Goal: Task Accomplishment & Management: Manage account settings

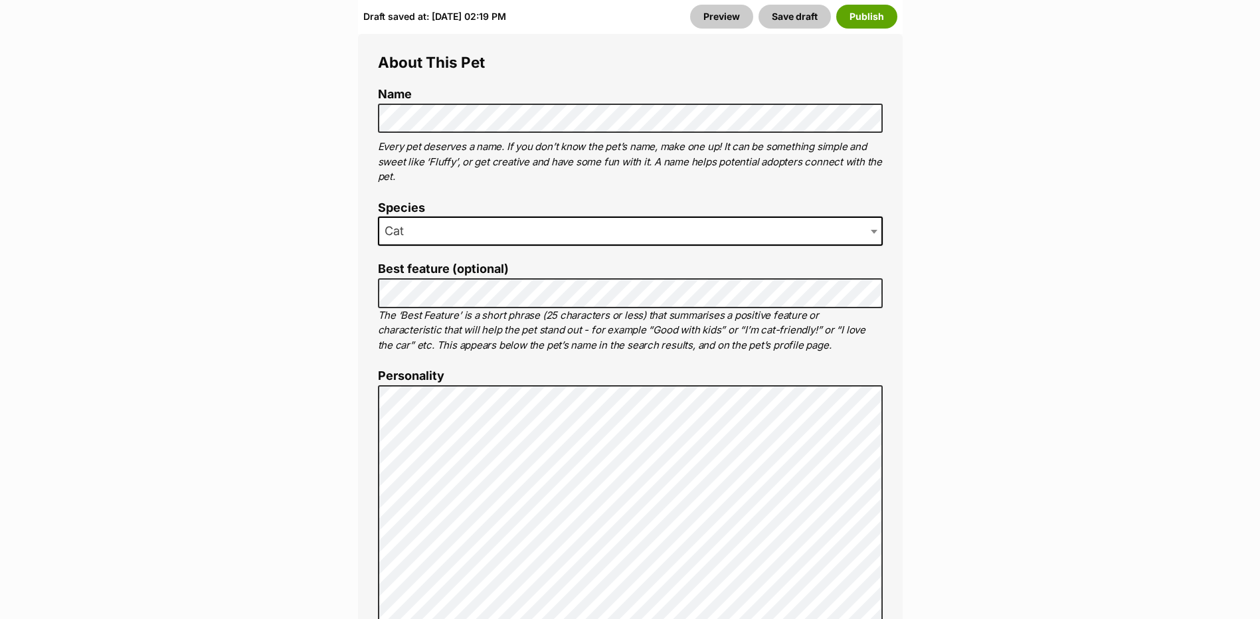
scroll to position [930, 0]
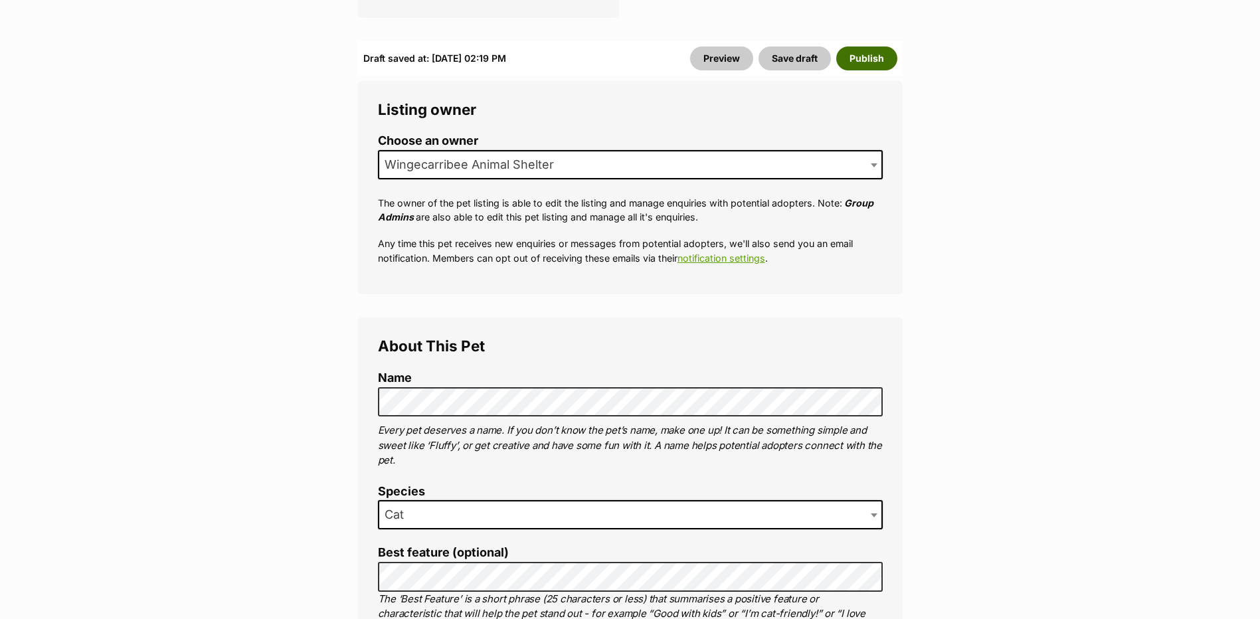
click at [848, 64] on button "Publish" at bounding box center [866, 58] width 61 height 24
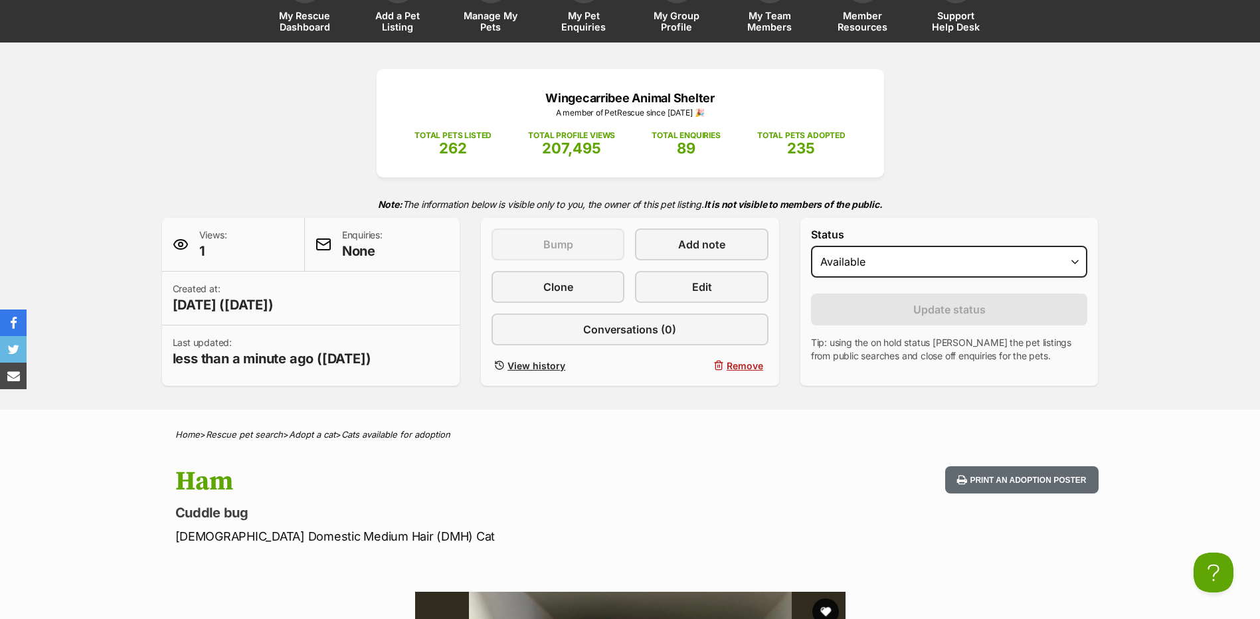
scroll to position [66, 0]
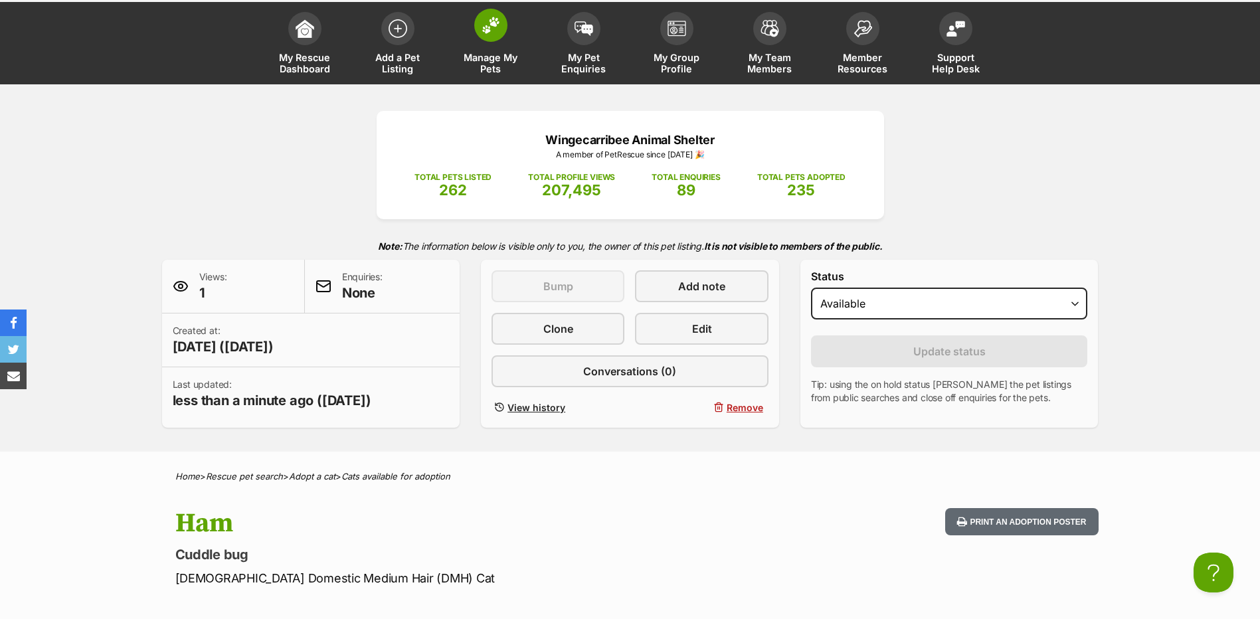
click at [483, 24] on img at bounding box center [490, 25] width 19 height 17
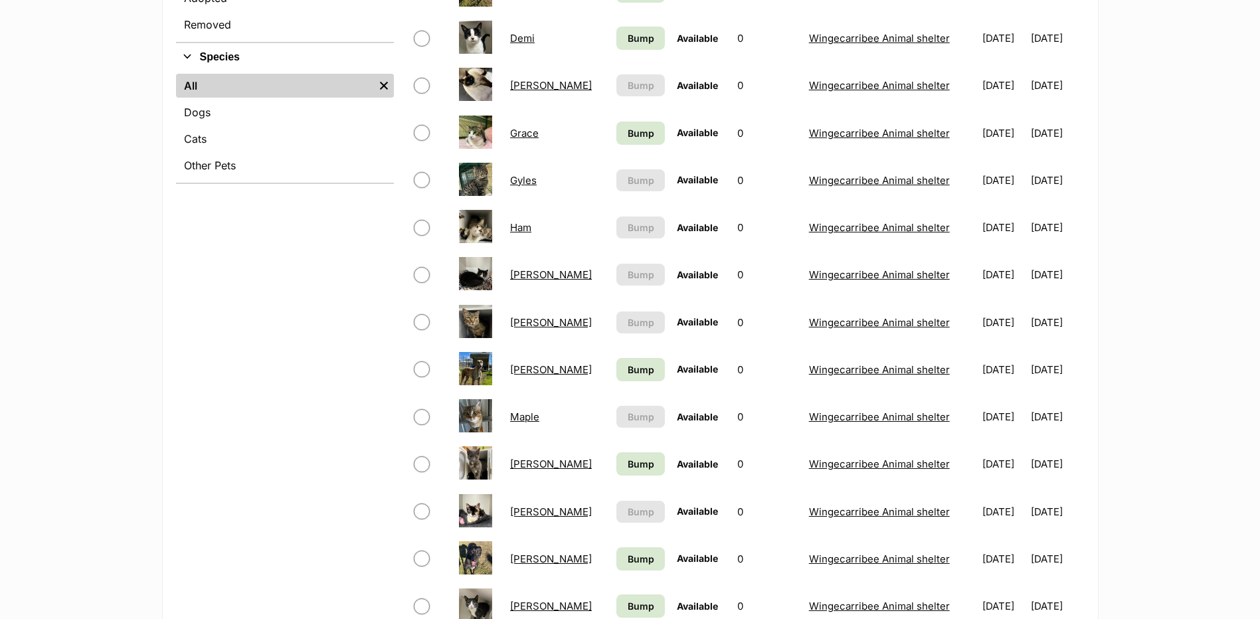
scroll to position [531, 0]
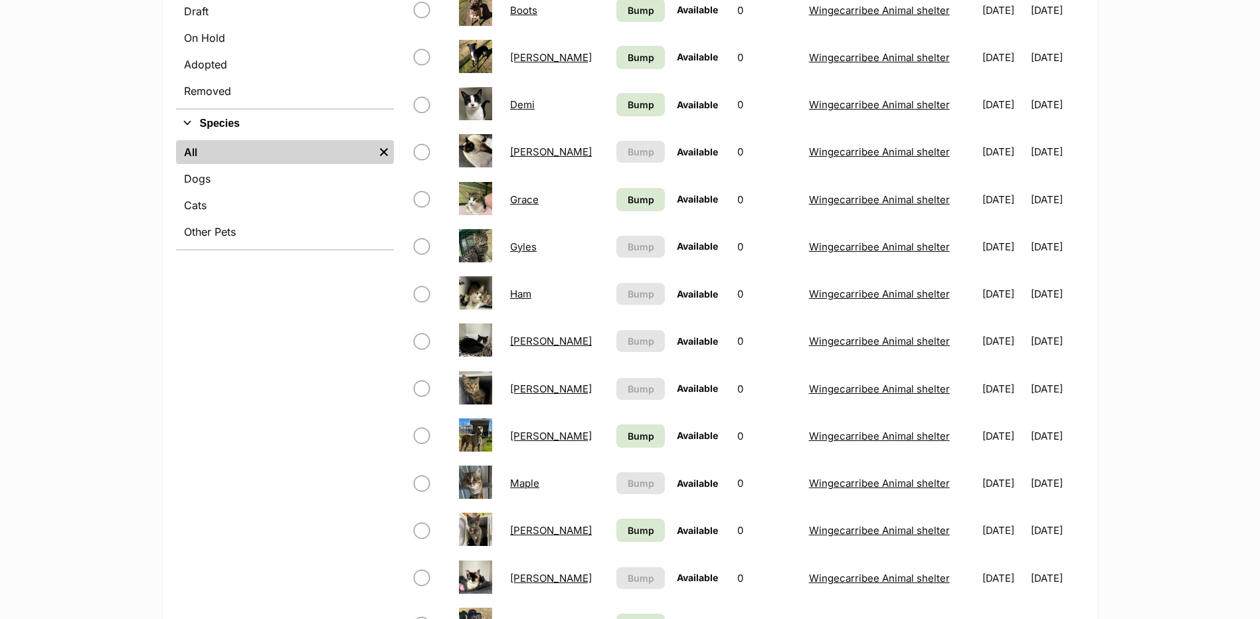
click at [521, 387] on link "[PERSON_NAME]" at bounding box center [551, 388] width 82 height 13
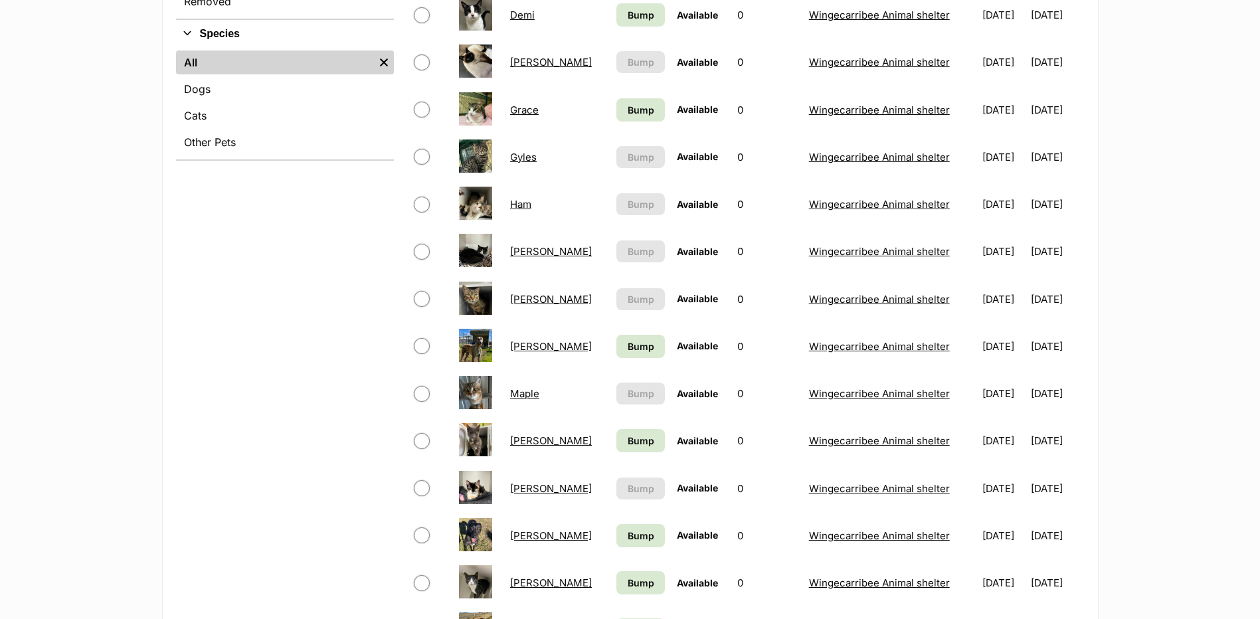
scroll to position [598, 0]
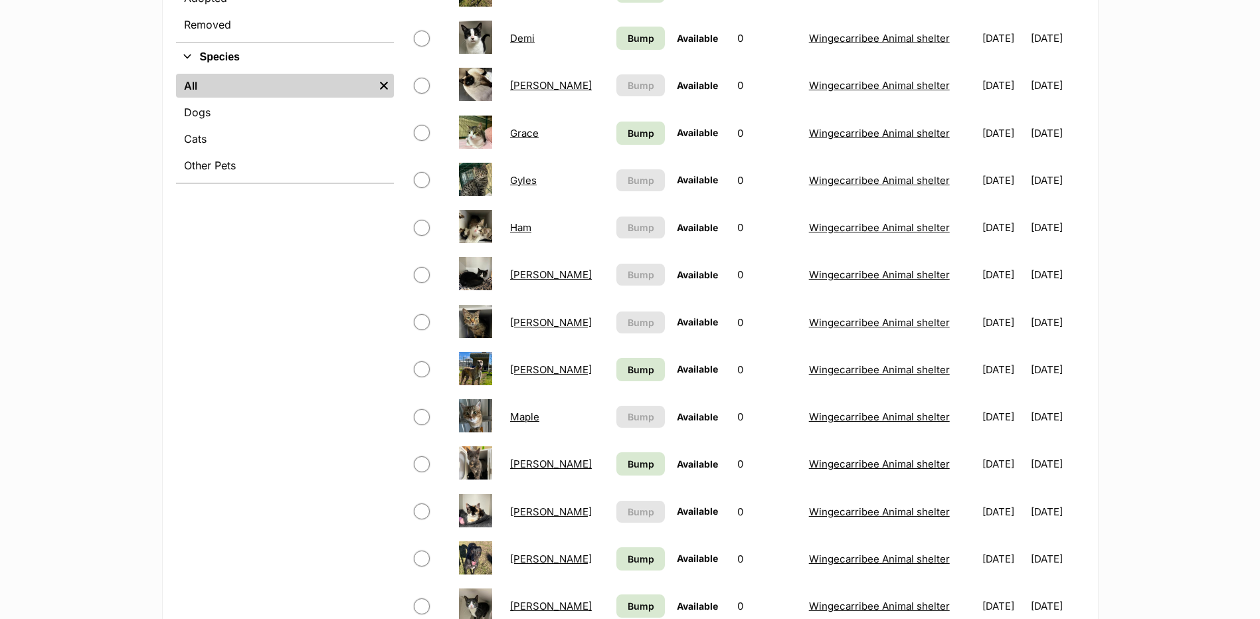
click at [524, 73] on td "[PERSON_NAME]" at bounding box center [557, 85] width 105 height 46
click at [524, 78] on td "[PERSON_NAME]" at bounding box center [557, 85] width 105 height 46
click at [521, 87] on link "[PERSON_NAME]" at bounding box center [551, 85] width 82 height 13
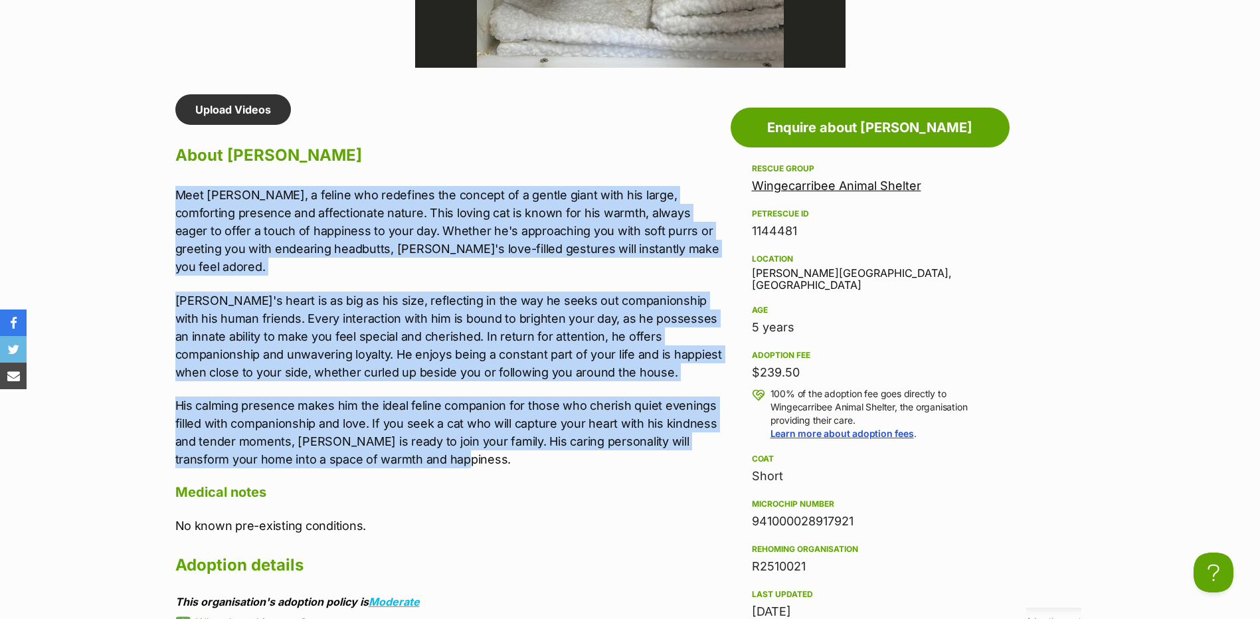
drag, startPoint x: 159, startPoint y: 194, endPoint x: 463, endPoint y: 441, distance: 391.8
copy div "Meet Julien, a feline who redefines the concept of a gentle giant with his larg…"
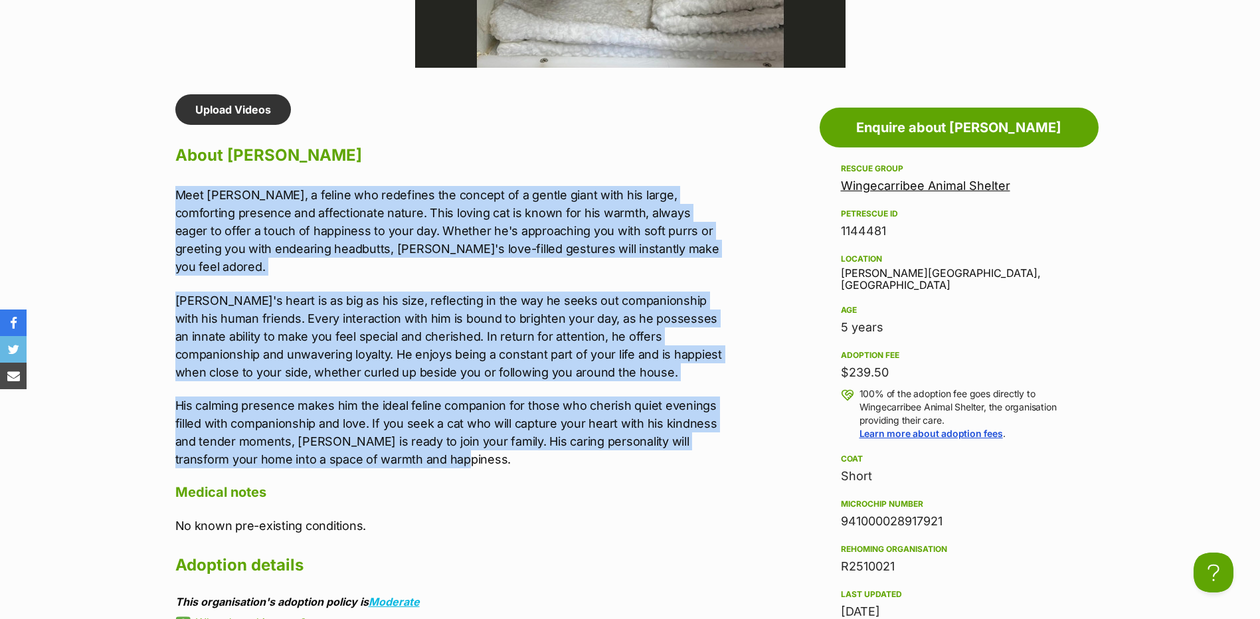
copy div "Meet Julien, a feline who redefines the concept of a gentle giant with his larg…"
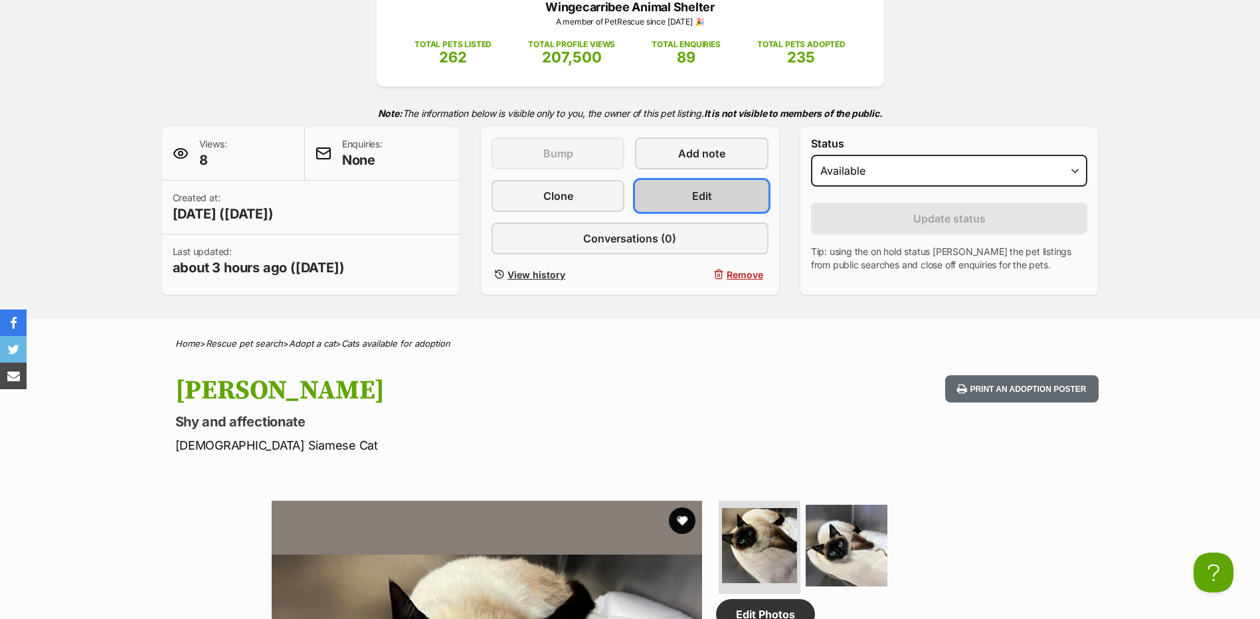
click at [709, 202] on span "Edit" at bounding box center [702, 196] width 20 height 16
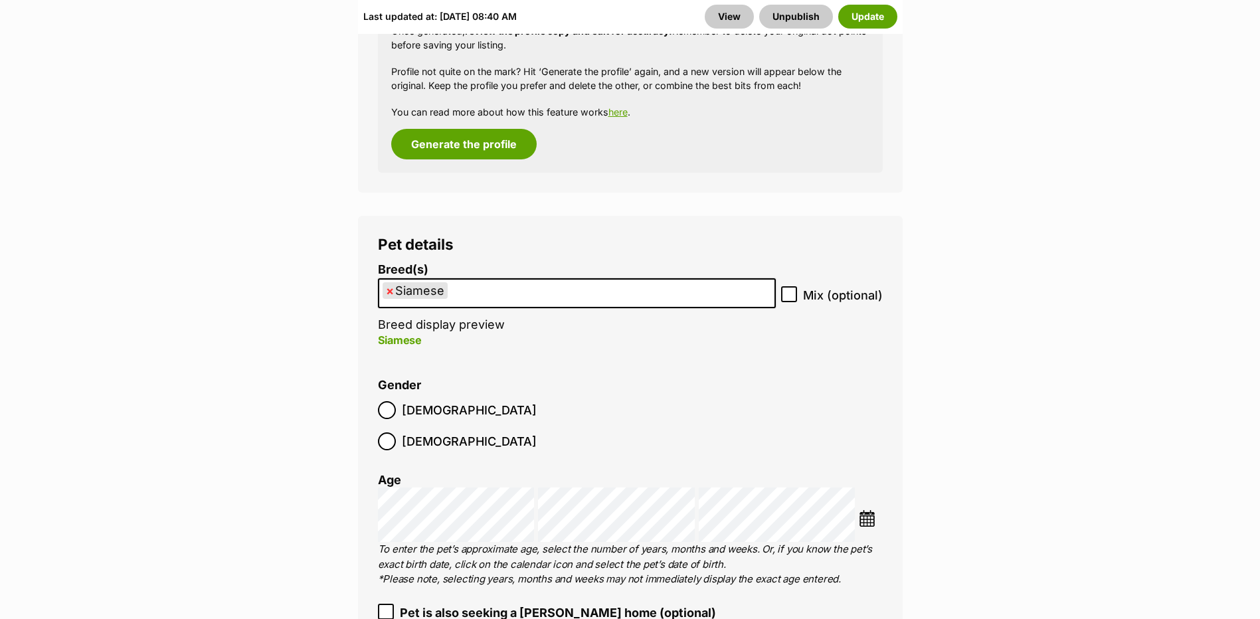
scroll to position [1793, 0]
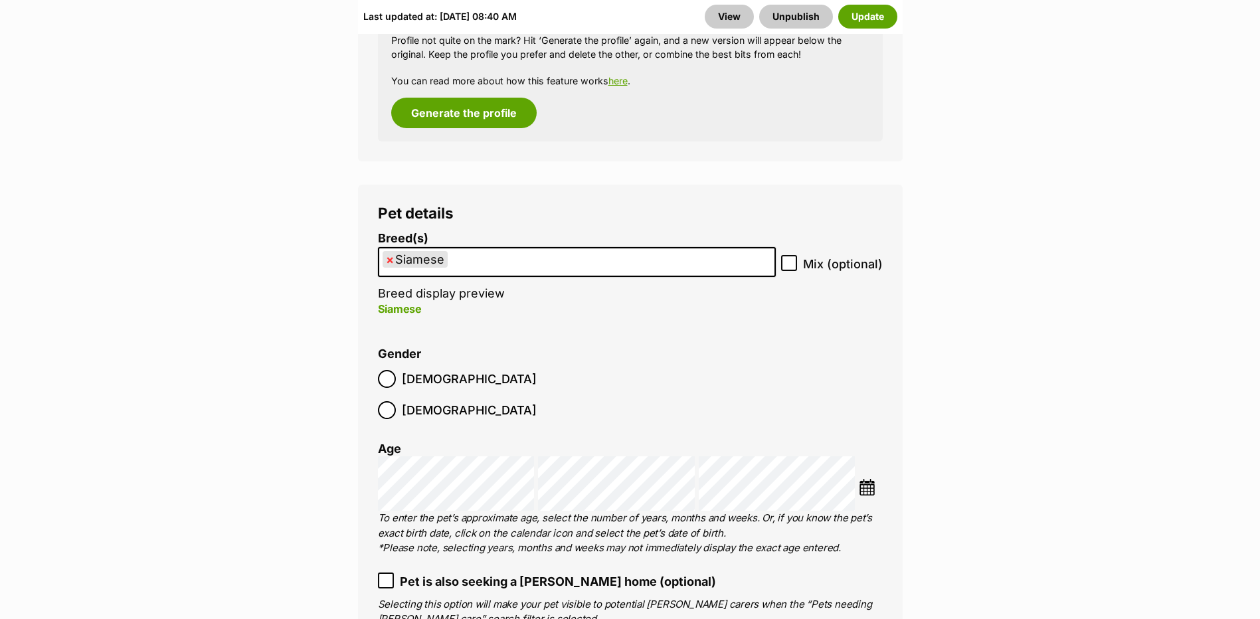
click at [467, 248] on ul "× Siamese" at bounding box center [576, 261] width 395 height 27
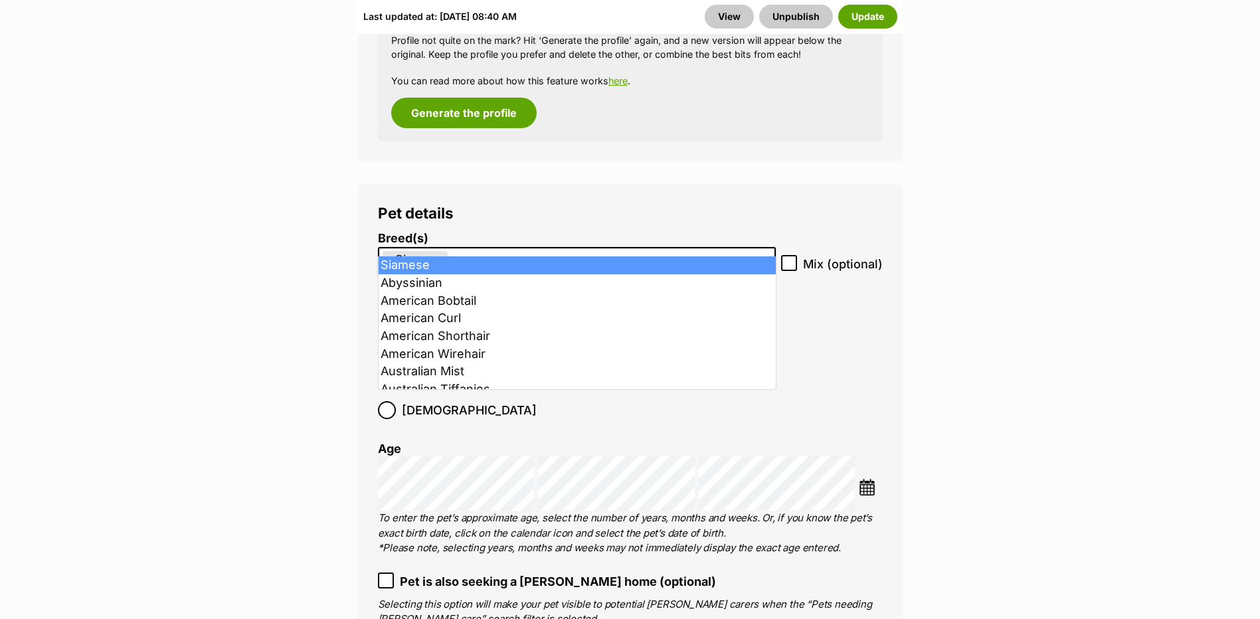
click at [793, 258] on icon at bounding box center [788, 262] width 9 height 9
click at [793, 255] on input "Mix (optional)" at bounding box center [789, 263] width 16 height 16
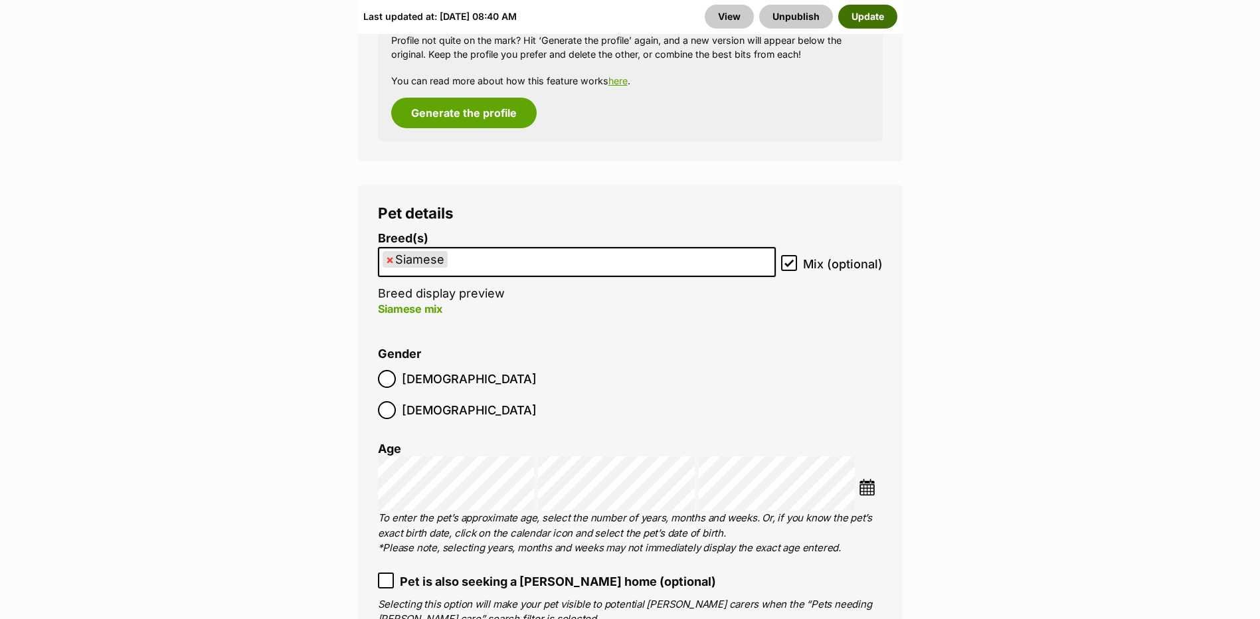
click at [869, 17] on button "Update" at bounding box center [867, 17] width 59 height 24
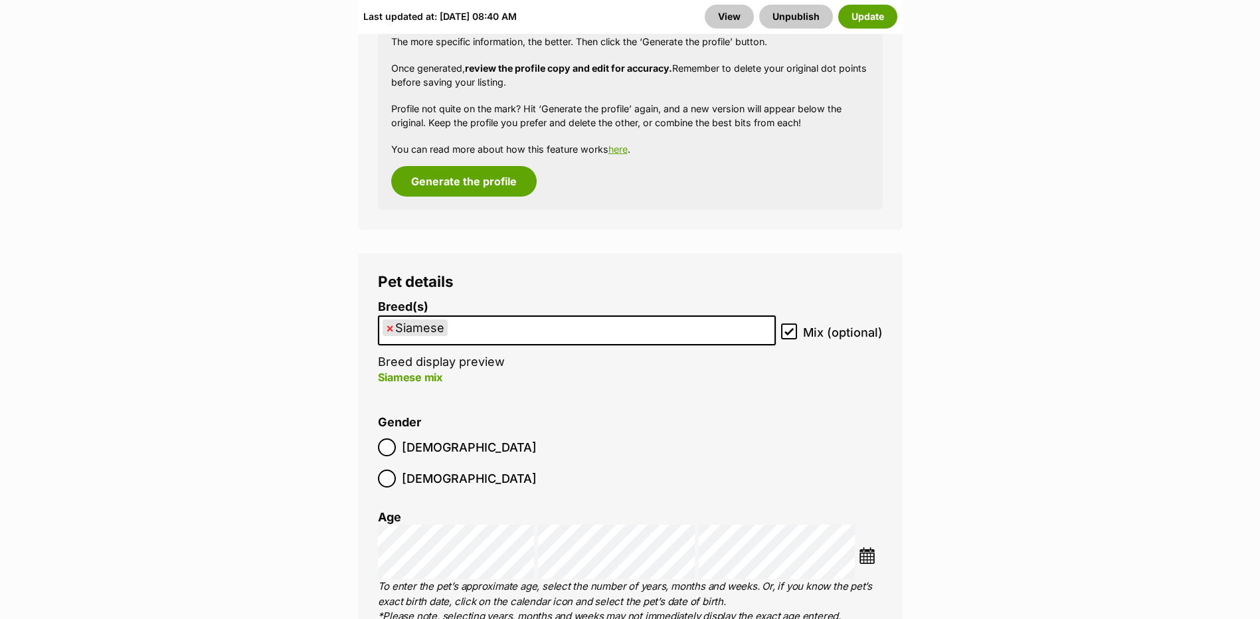
scroll to position [1660, 0]
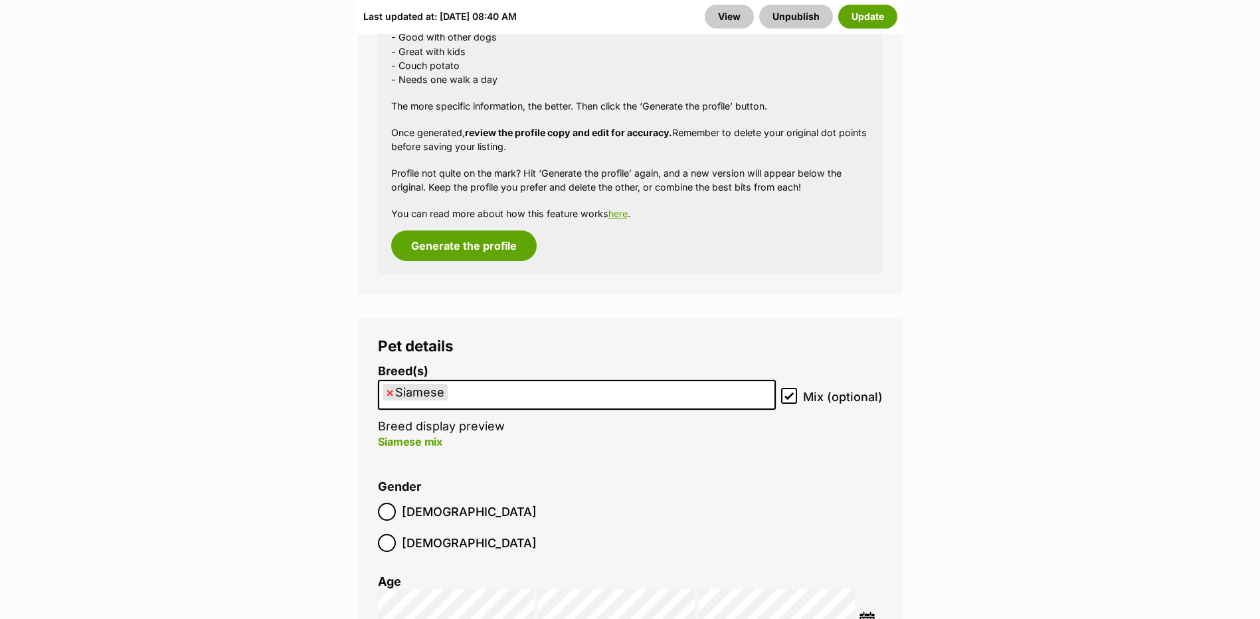
click at [776, 384] on span "× Siamese" at bounding box center [577, 395] width 398 height 30
click at [794, 388] on input "Mix (optional)" at bounding box center [789, 396] width 16 height 16
checkbox input "false"
click at [862, 17] on button "Update" at bounding box center [867, 17] width 59 height 24
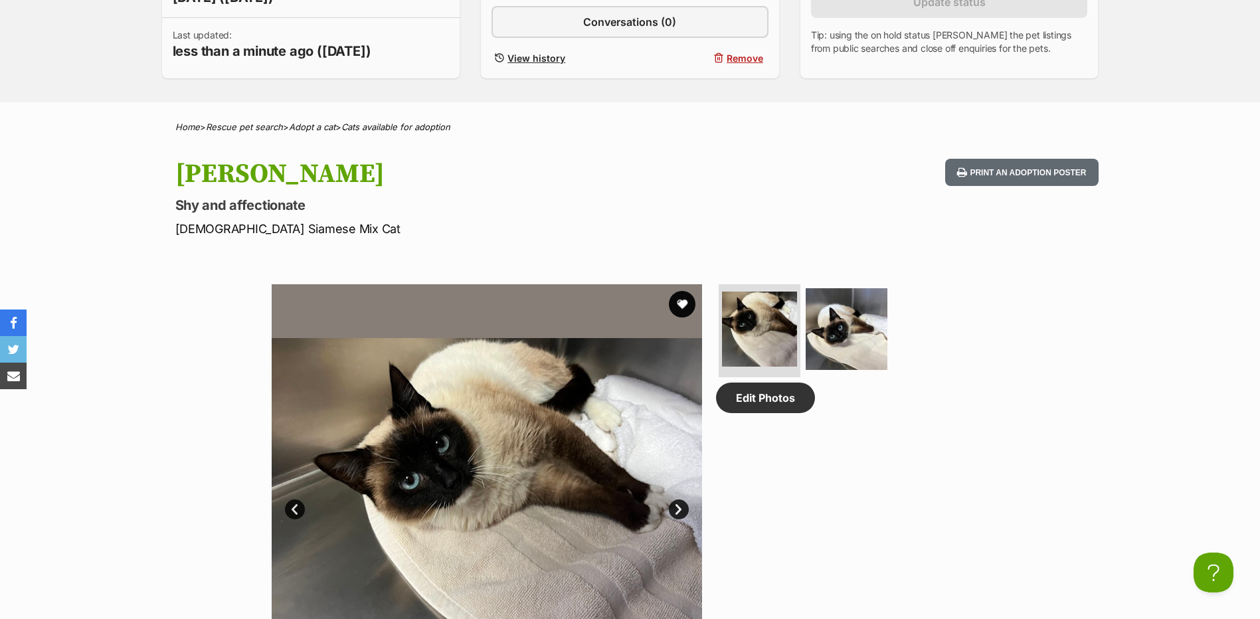
scroll to position [598, 0]
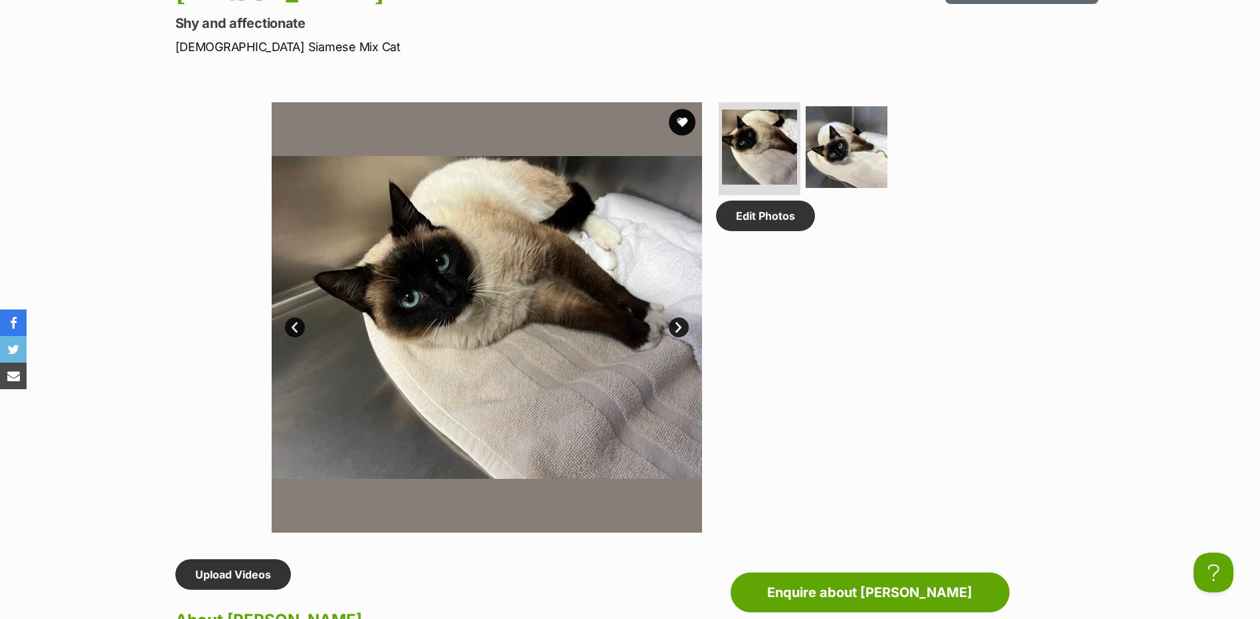
click at [681, 324] on link "Next" at bounding box center [679, 327] width 20 height 20
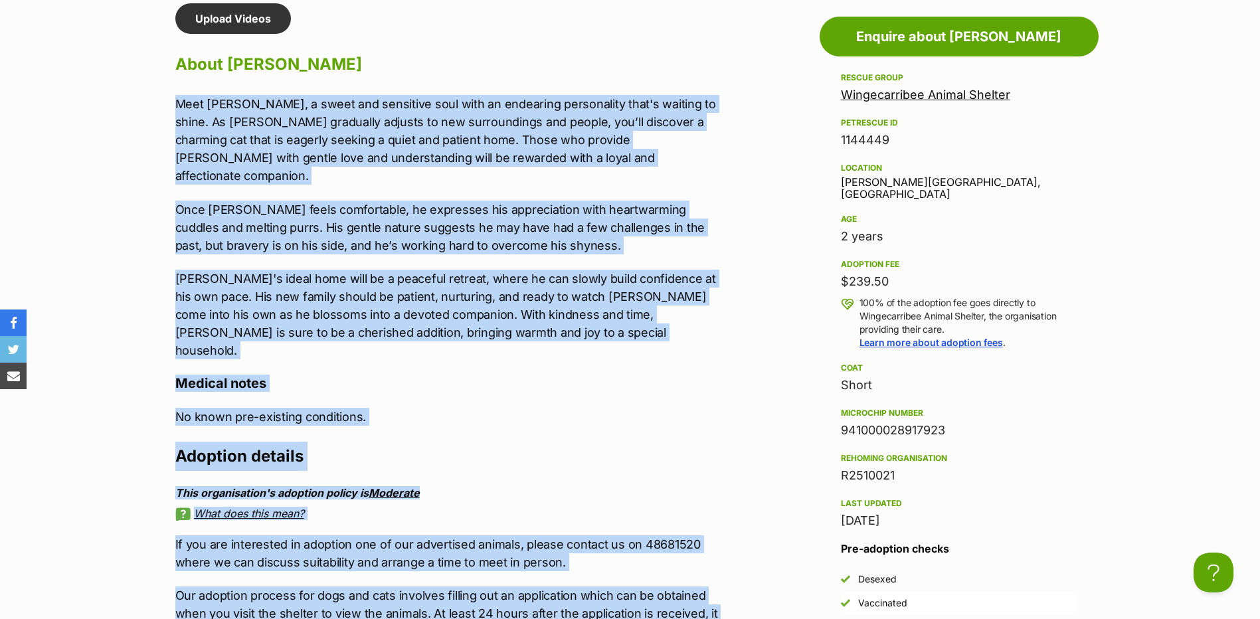
scroll to position [1197, 0]
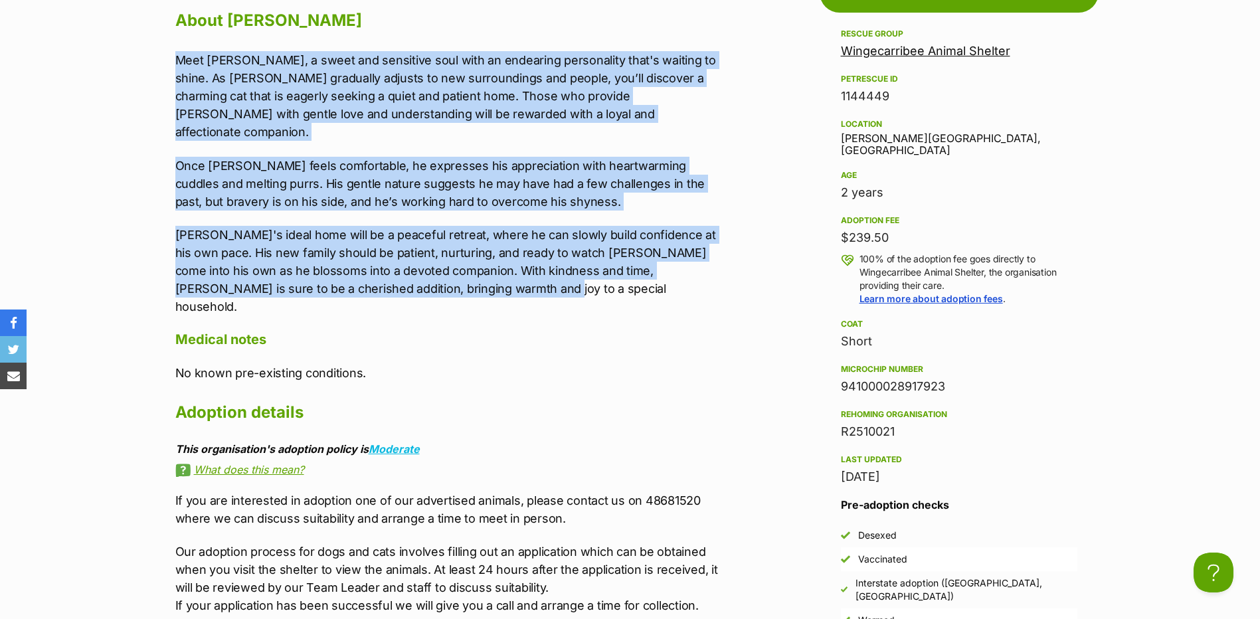
drag, startPoint x: 159, startPoint y: 393, endPoint x: 512, endPoint y: 270, distance: 374.0
click at [512, 270] on div "Advertisement Adoption information I've been adopted! This pet is no longer ava…" at bounding box center [630, 623] width 976 height 1329
copy div "Meet Fred, a sweet and sensitive soul with an endearing personality that's wait…"
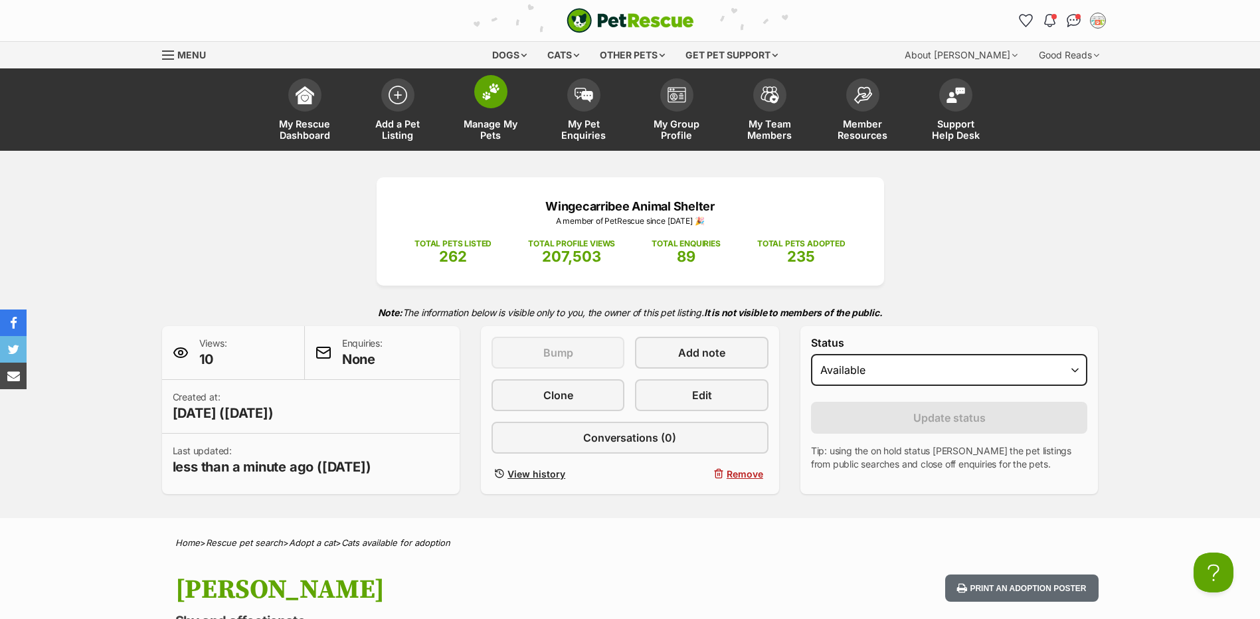
click at [485, 99] on img at bounding box center [490, 91] width 19 height 17
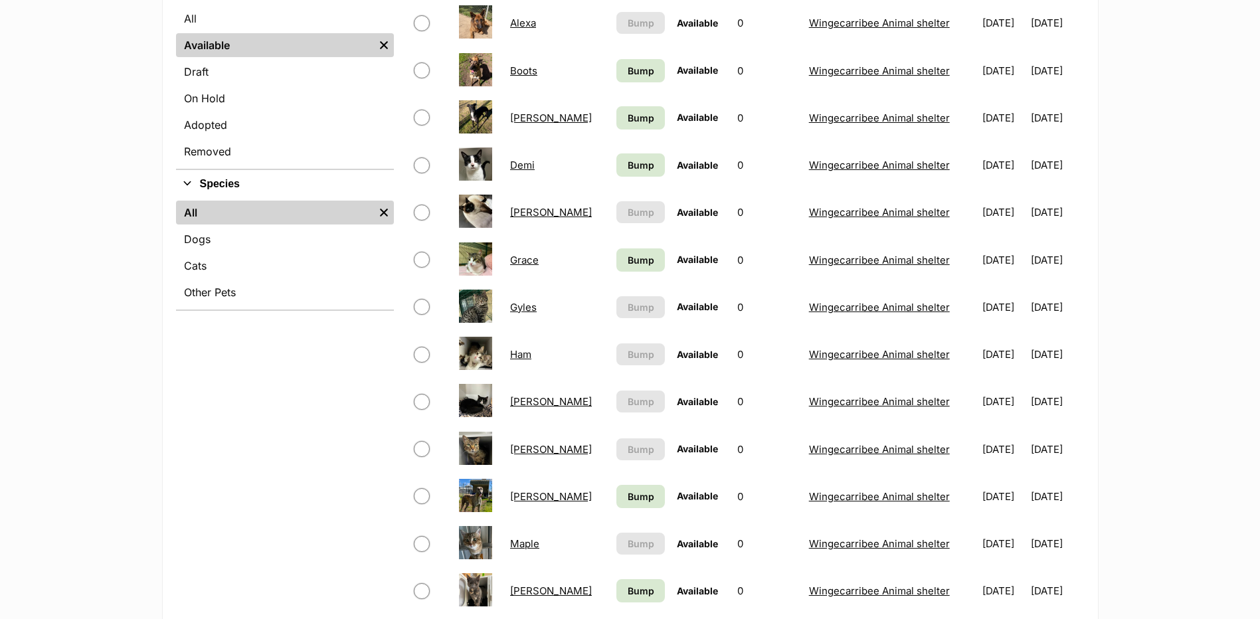
scroll to position [598, 0]
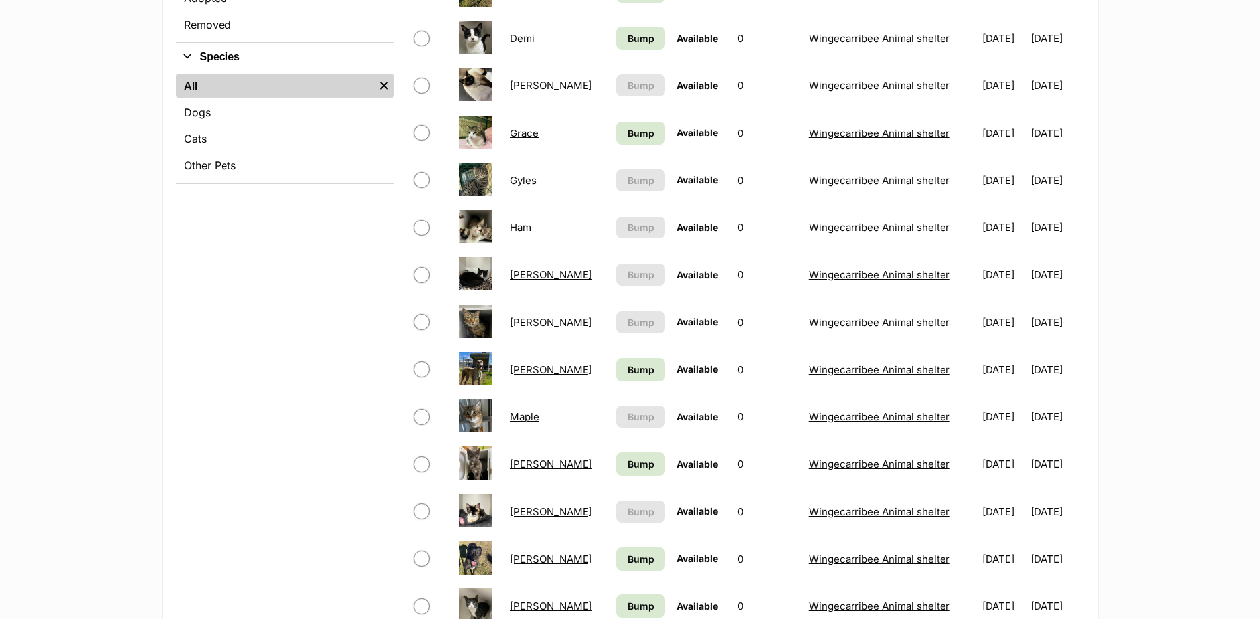
click at [509, 228] on td "Ham" at bounding box center [557, 228] width 105 height 46
click at [524, 228] on link "Ham" at bounding box center [520, 227] width 21 height 13
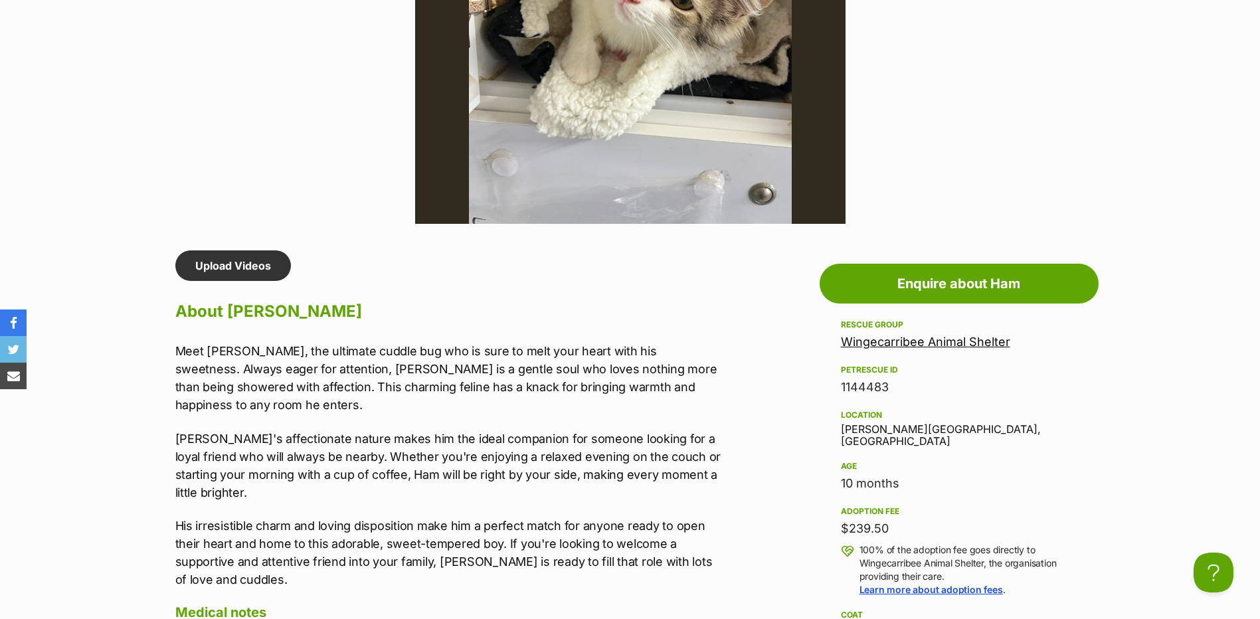
scroll to position [930, 0]
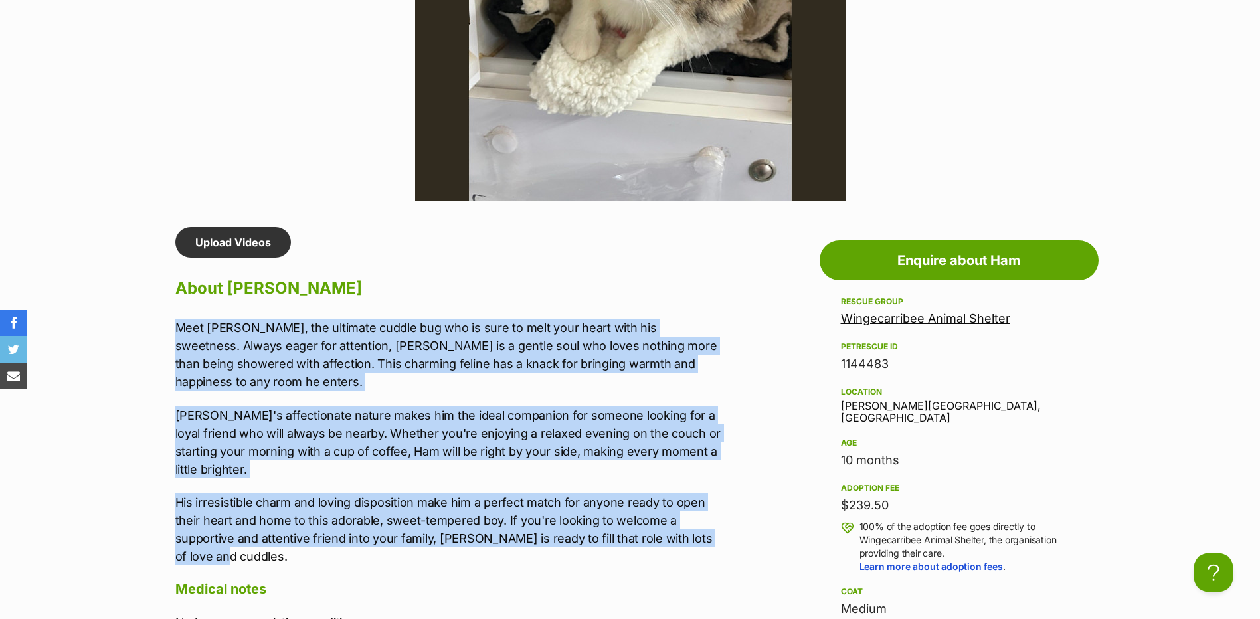
drag, startPoint x: 155, startPoint y: 319, endPoint x: 256, endPoint y: 518, distance: 223.0
copy div "Meet Ham, the ultimate cuddle bug who is sure to melt your heart with his sweet…"
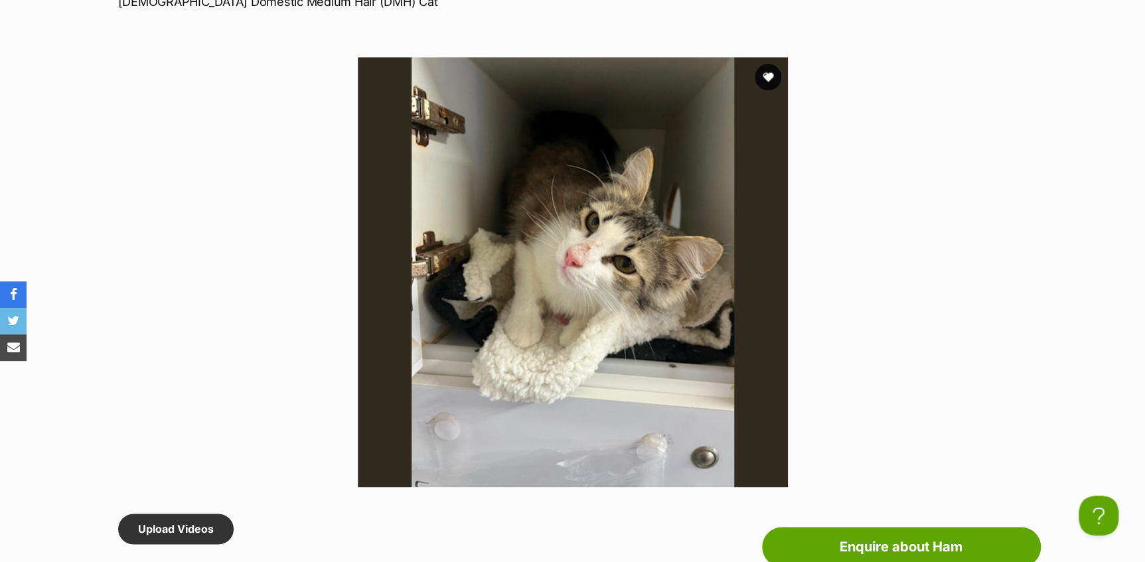
scroll to position [543, 0]
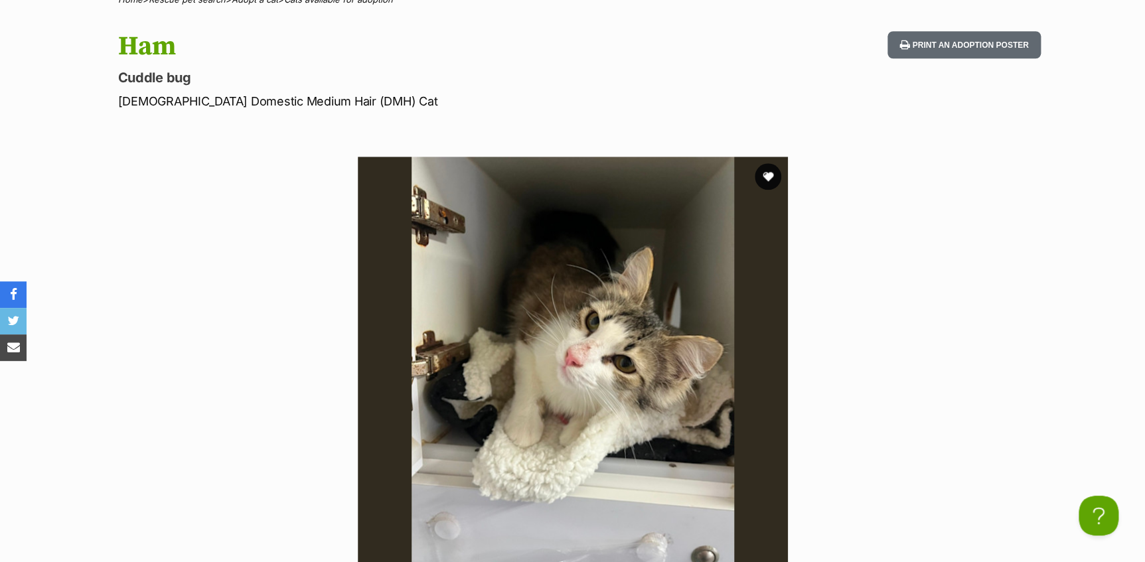
click at [1084, 274] on div "Available 1 of 1 images Next Prev 1" at bounding box center [572, 362] width 1145 height 450
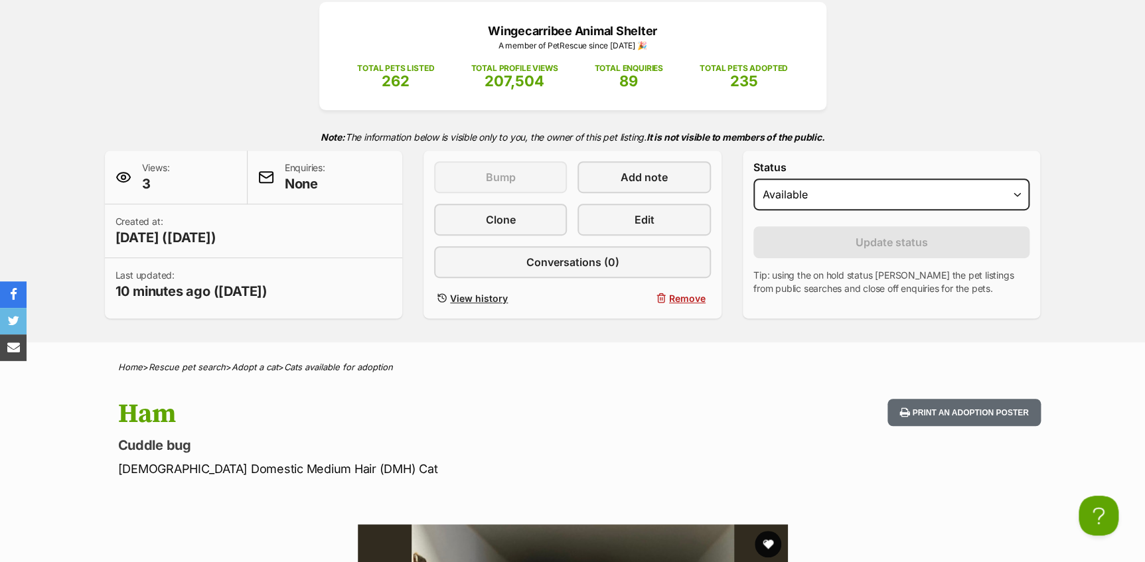
scroll to position [0, 0]
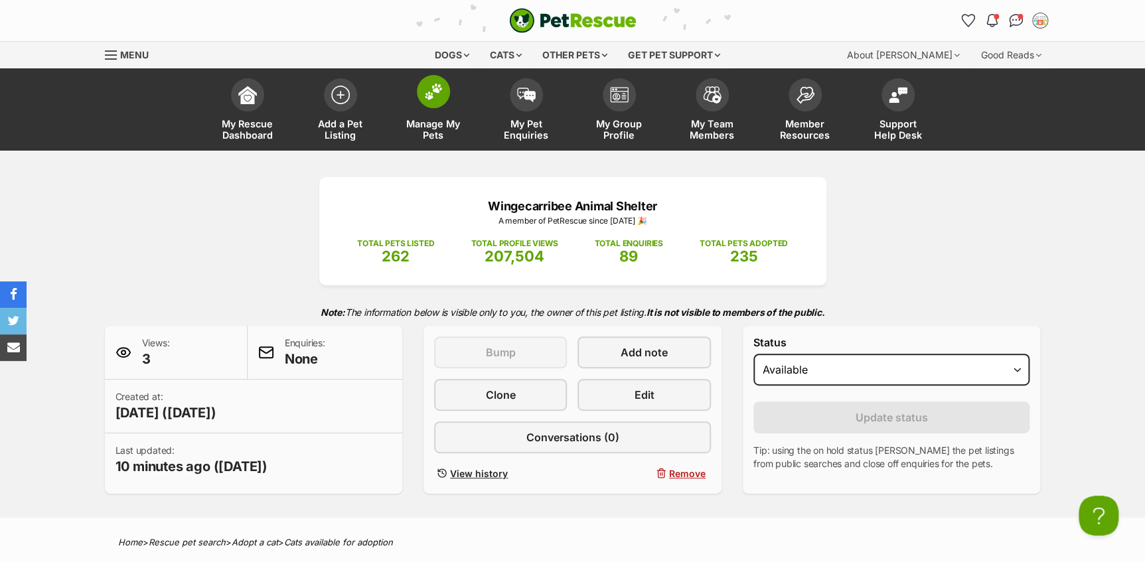
click at [435, 90] on img at bounding box center [433, 91] width 19 height 17
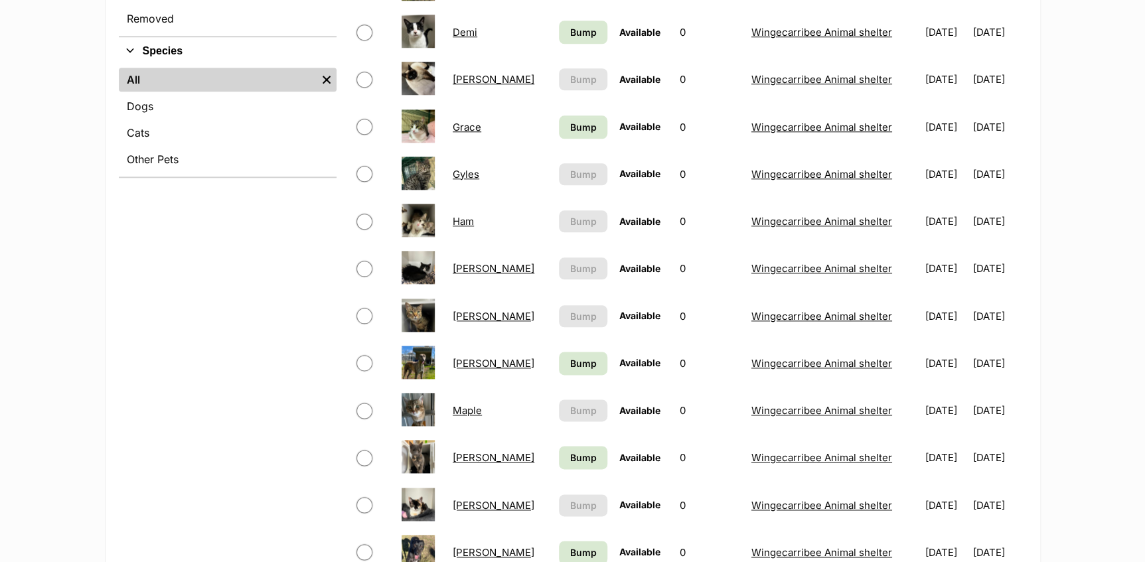
scroll to position [664, 0]
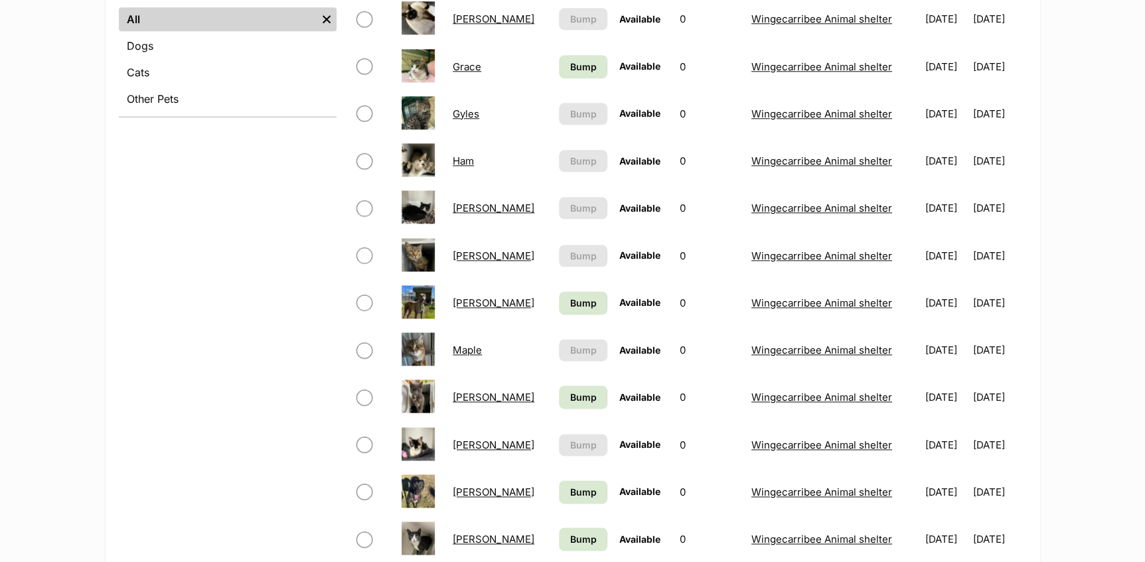
click at [467, 439] on link "[PERSON_NAME]" at bounding box center [494, 445] width 82 height 13
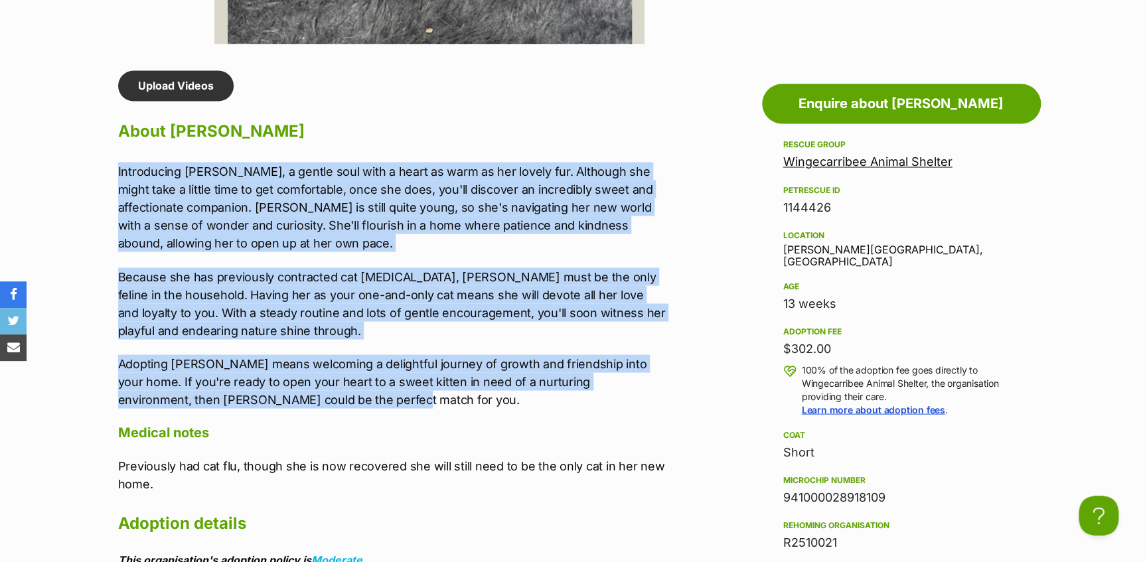
drag, startPoint x: 108, startPoint y: 340, endPoint x: 347, endPoint y: 405, distance: 247.1
click at [347, 405] on div "Upload Videos About Sally Introducing Sally, a gentle soul with a heart as warm…" at bounding box center [386, 466] width 562 height 793
copy div "Introducing Sally, a gentle soul with a heart as warm as her lovely fur. Althou…"
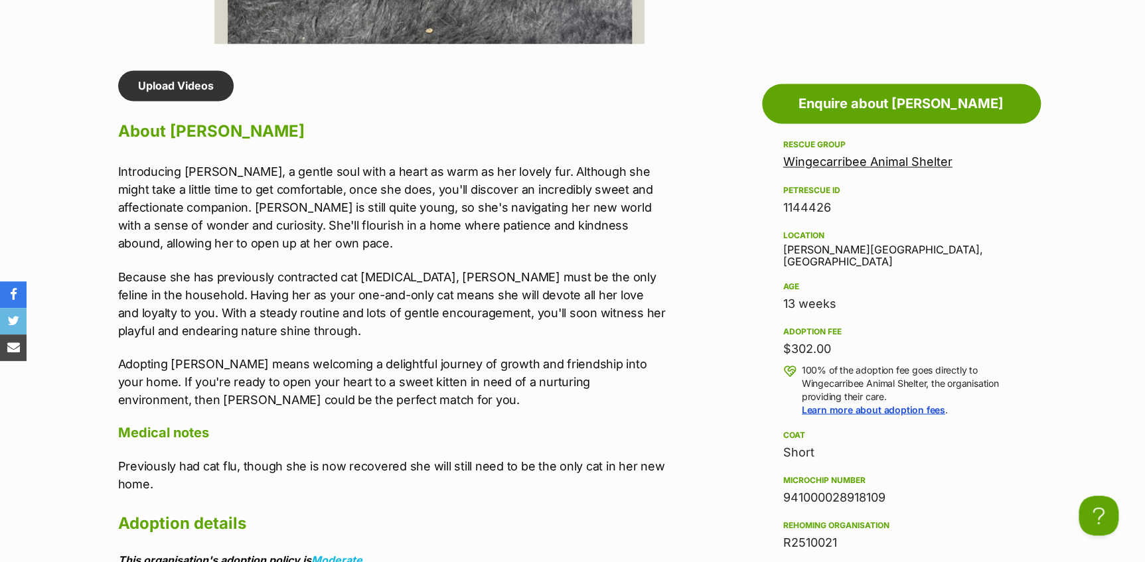
click at [817, 488] on div "941000028918109" at bounding box center [901, 497] width 236 height 19
copy div "941000028918109"
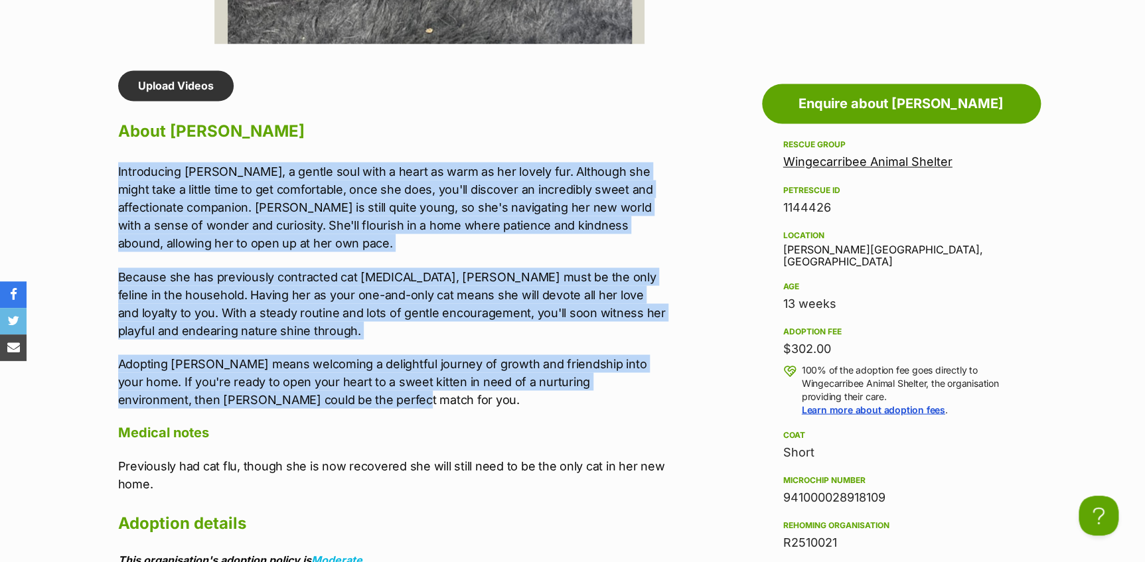
drag, startPoint x: 323, startPoint y: 404, endPoint x: 104, endPoint y: 161, distance: 326.8
click at [105, 161] on div "Upload Videos About Sally Introducing Sally, a gentle soul with a heart as warm…" at bounding box center [386, 466] width 562 height 793
copy div "Introducing Sally, a gentle soul with a heart as warm as her lovely fur. Althou…"
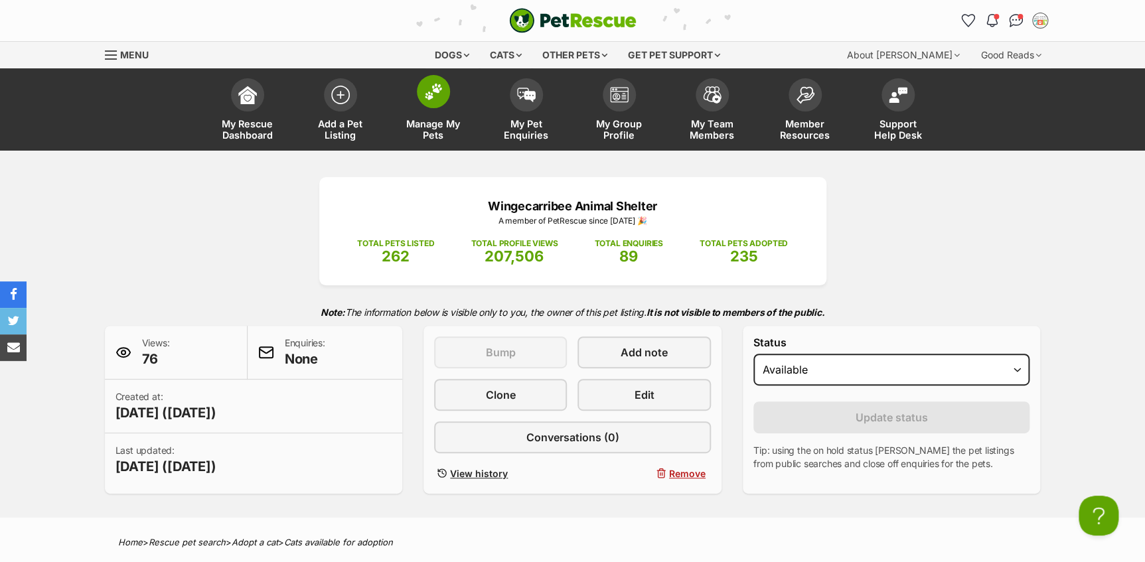
click at [415, 88] on link "Manage My Pets" at bounding box center [433, 111] width 93 height 79
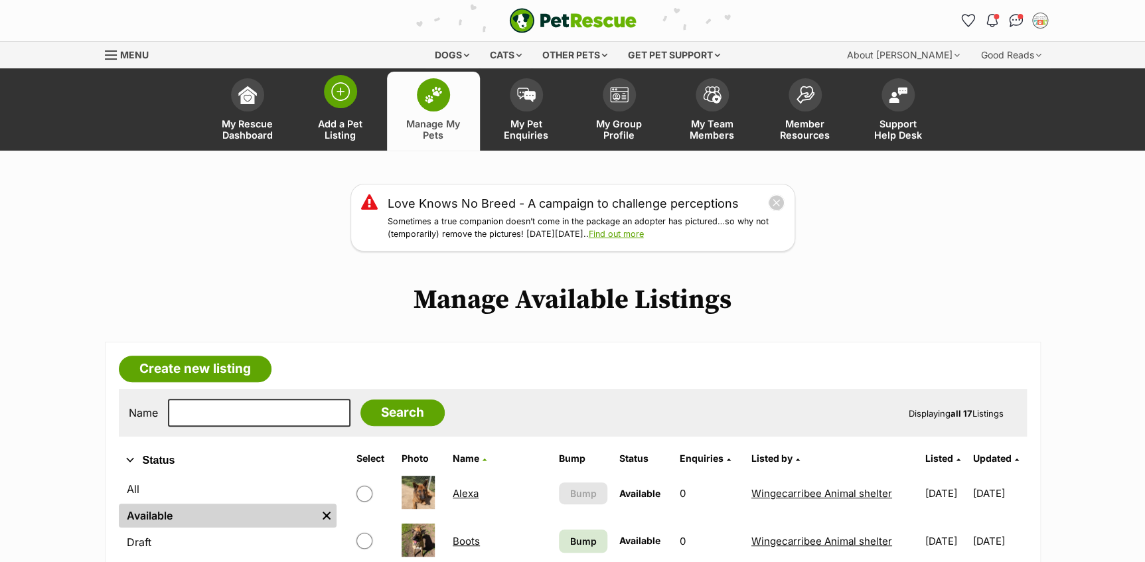
click at [337, 99] on img at bounding box center [340, 91] width 19 height 19
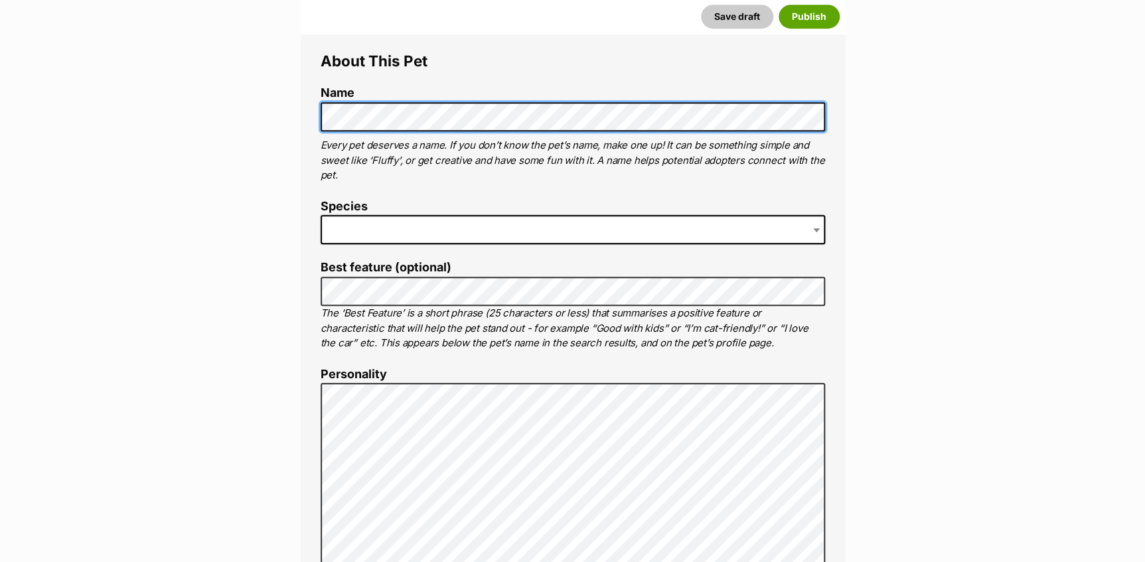
scroll to position [483, 0]
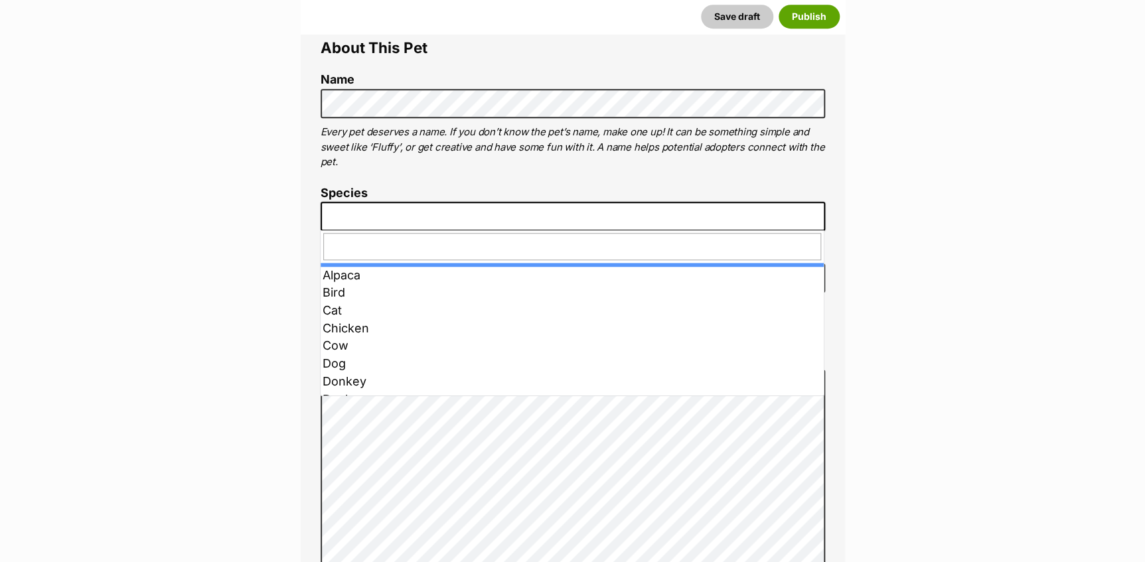
click at [374, 205] on span at bounding box center [573, 216] width 505 height 29
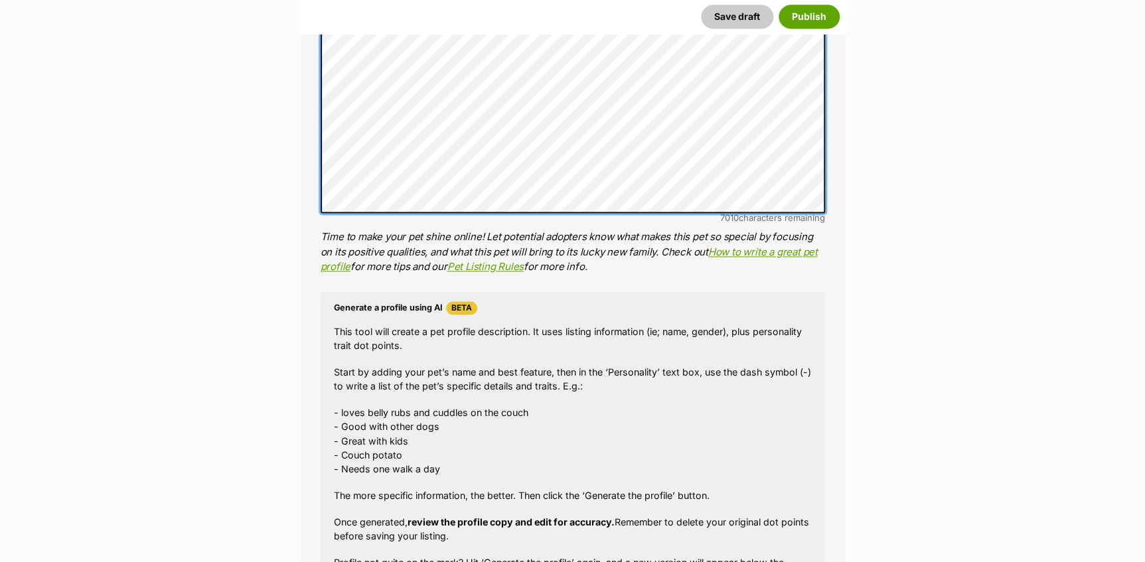
scroll to position [1169, 0]
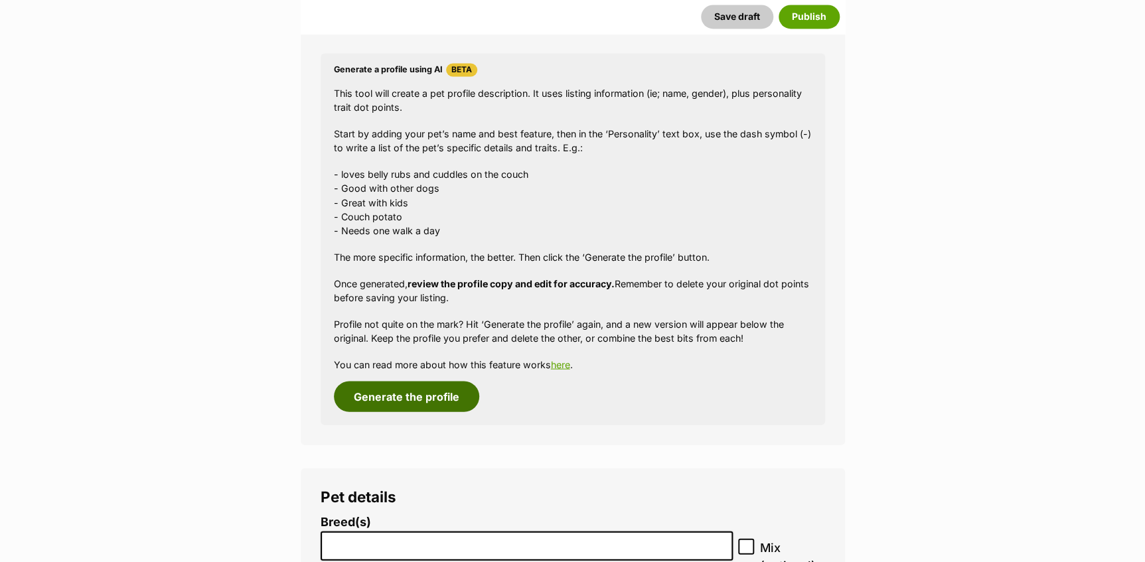
click at [416, 404] on button "Generate the profile" at bounding box center [406, 396] width 145 height 31
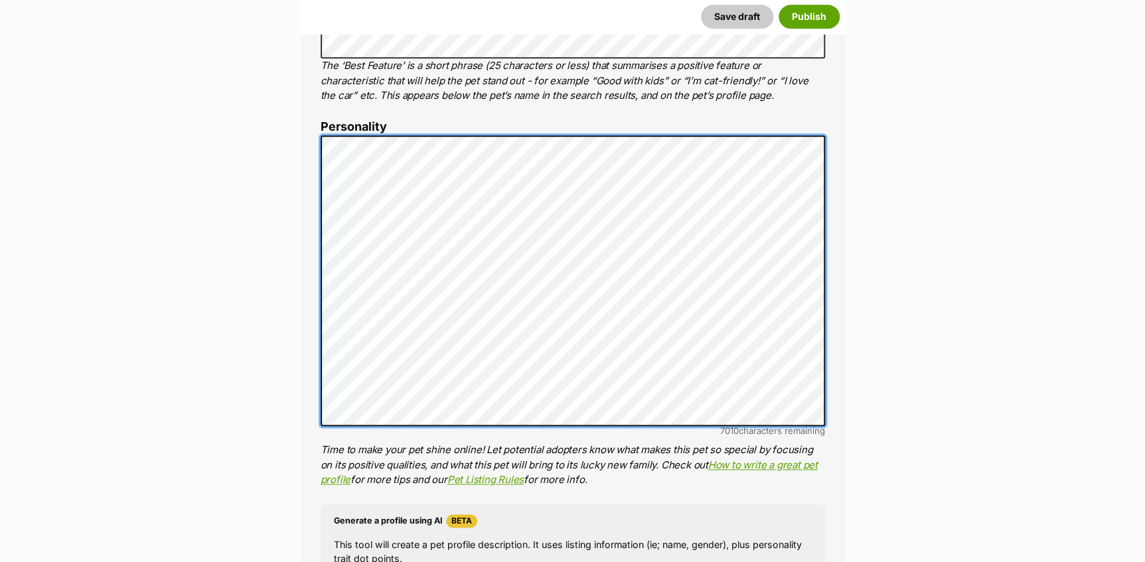
scroll to position [0, 0]
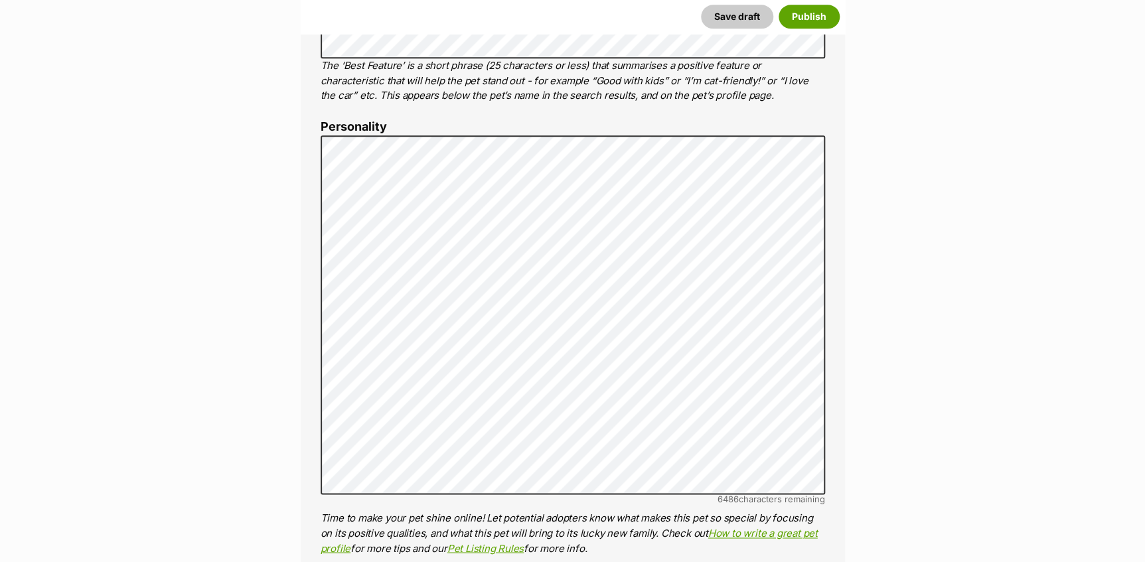
click at [318, 439] on div "About This Pet Name Henlo there, it looks like you might be using the pet name …" at bounding box center [573, 375] width 544 height 1180
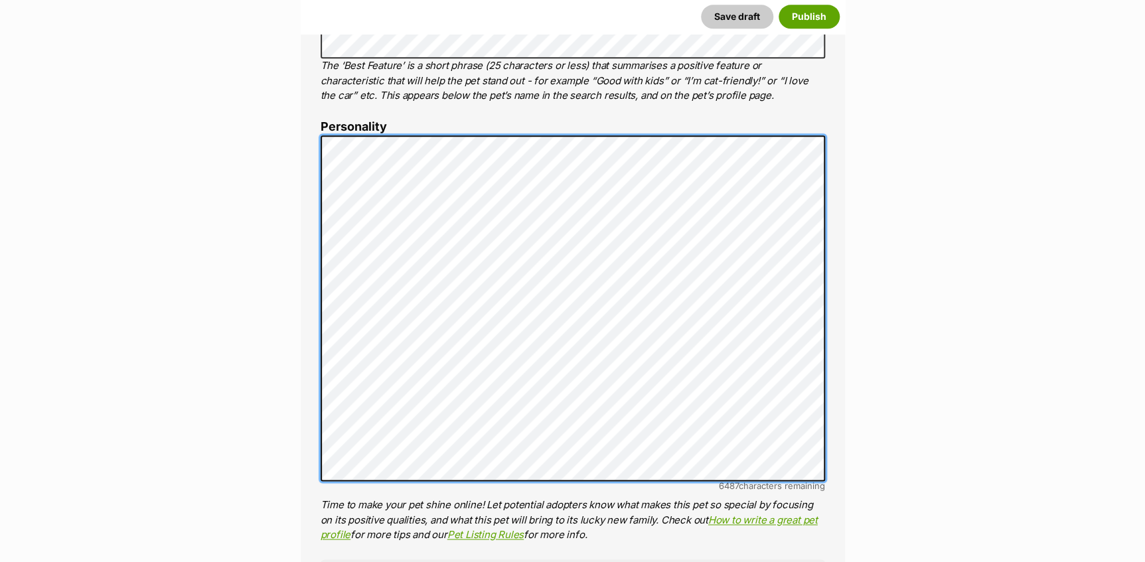
click at [315, 368] on div "About This Pet Name Henlo there, it looks like you might be using the pet name …" at bounding box center [573, 368] width 544 height 1167
